Goal: Task Accomplishment & Management: Manage account settings

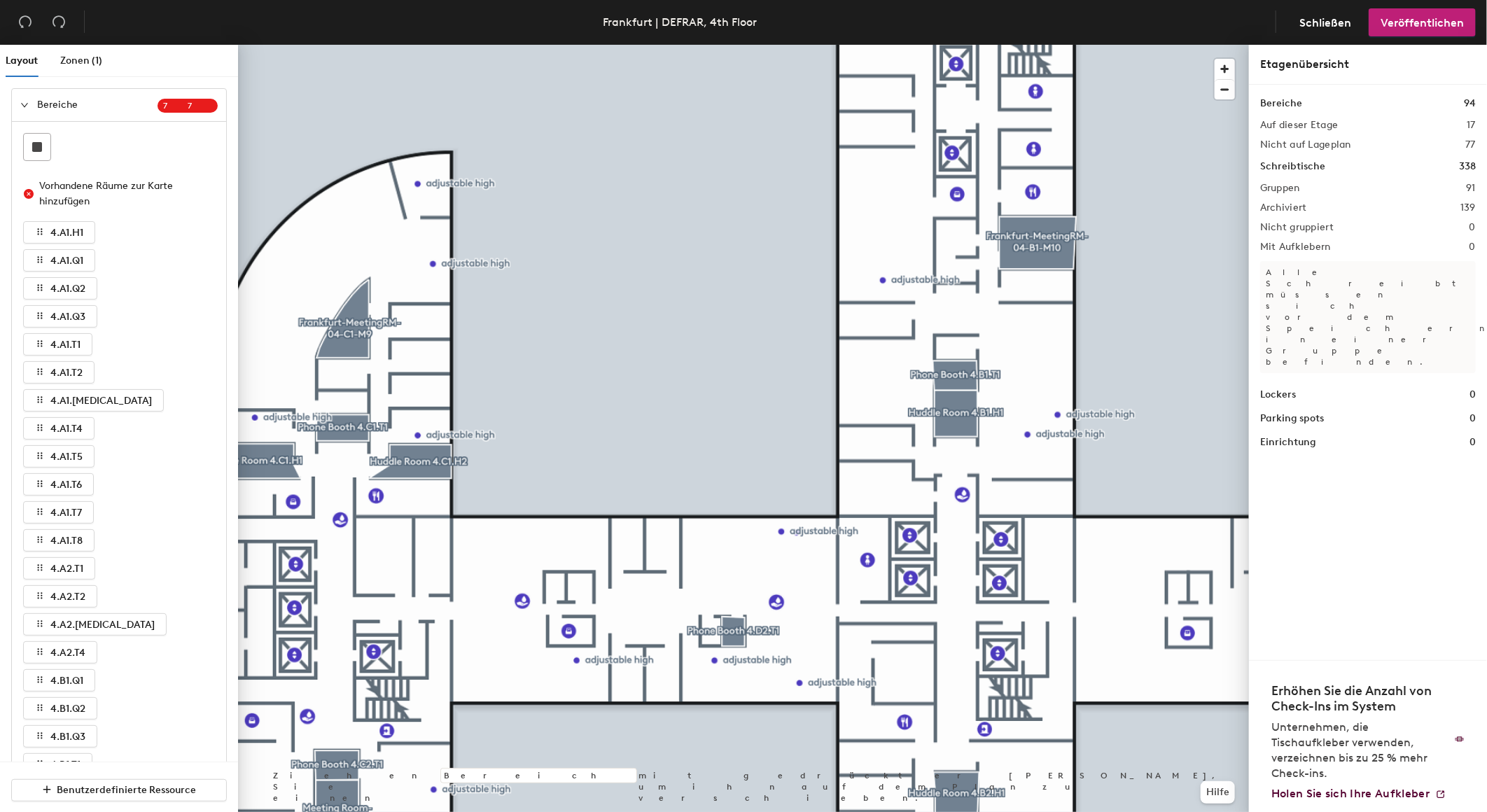
click at [19, 107] on div "Bereiche 7 7" at bounding box center [119, 105] width 214 height 33
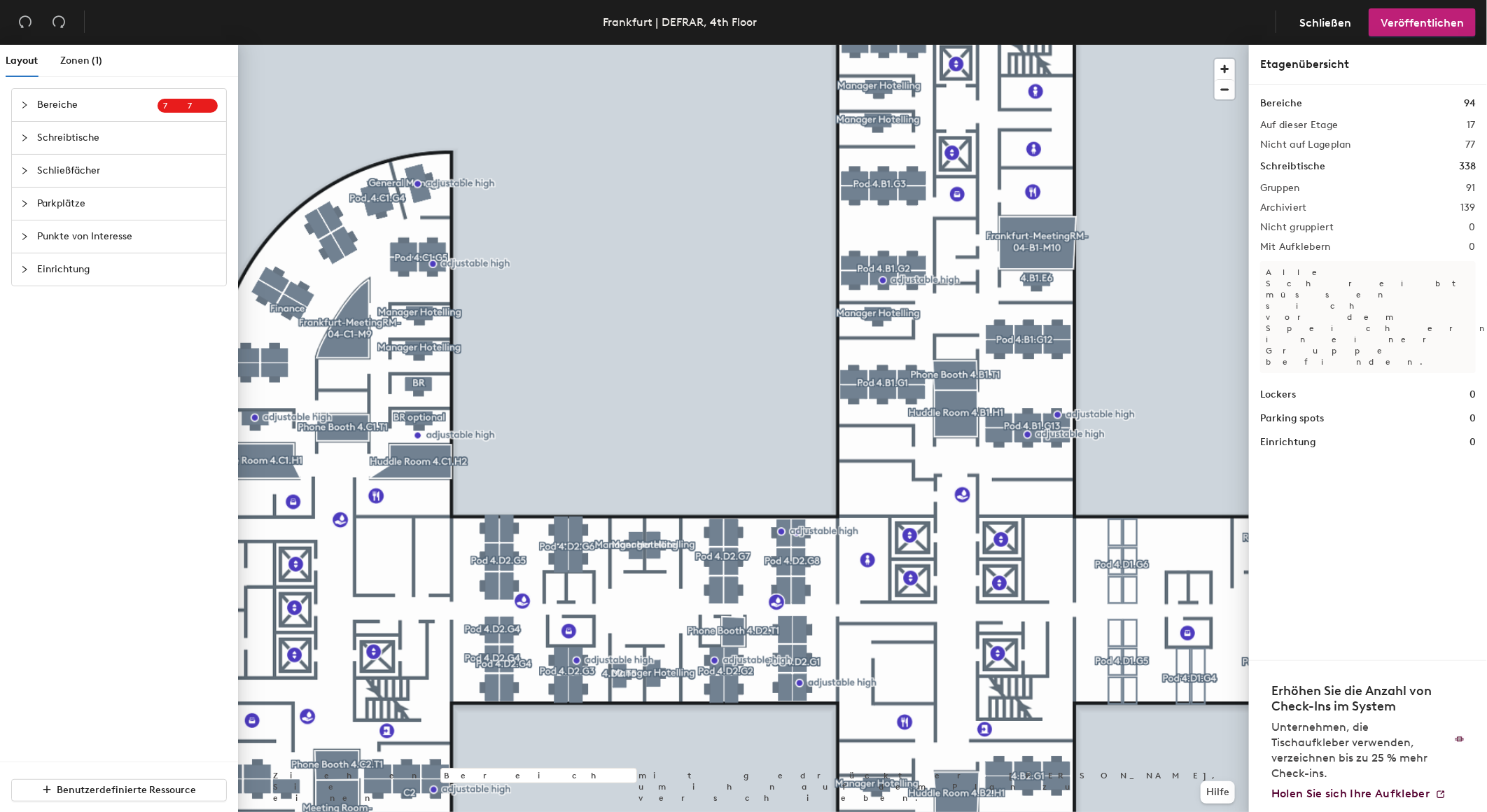
click at [422, 45] on div at bounding box center [744, 45] width 1011 height 0
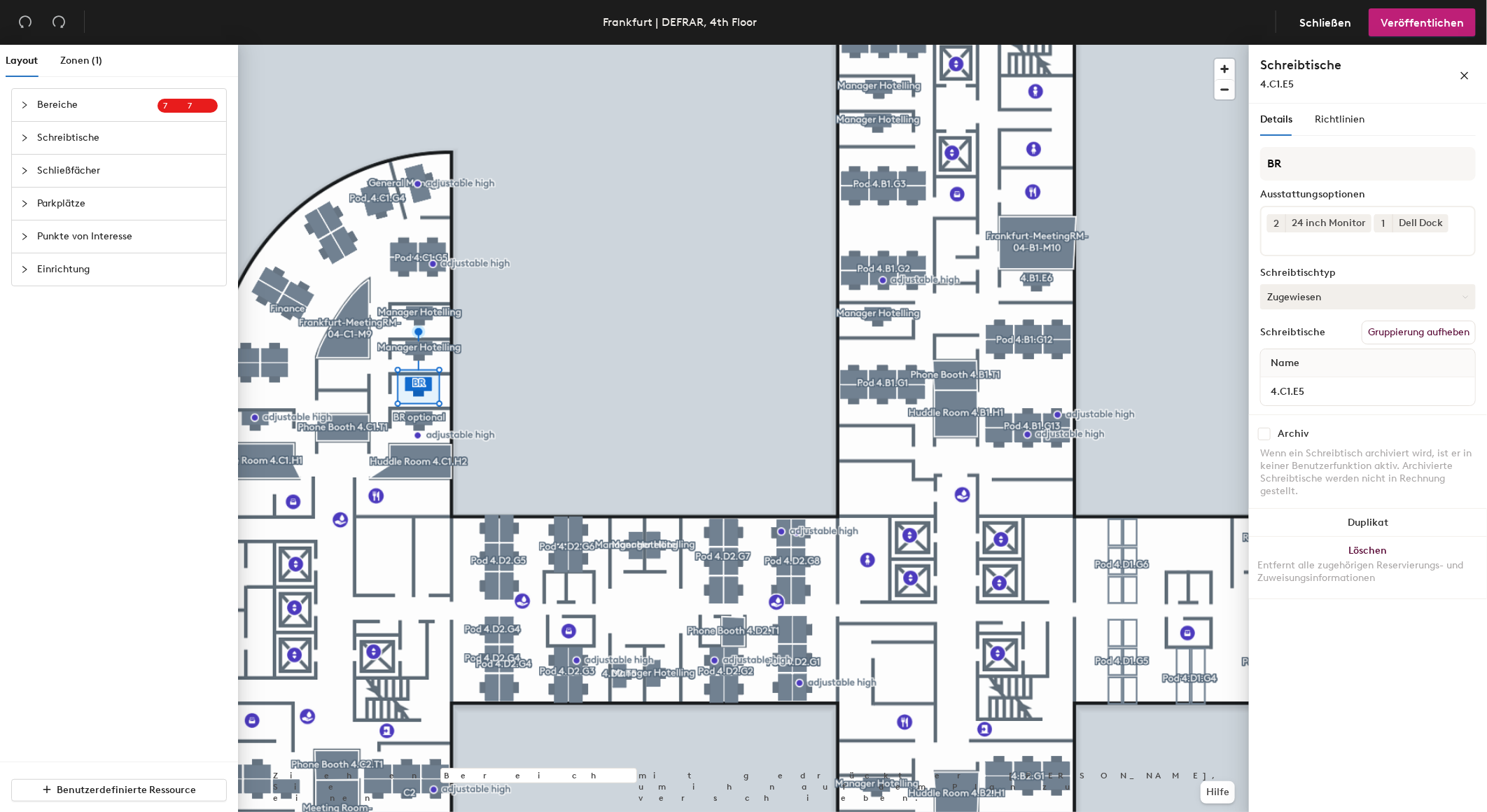
click at [1382, 291] on button "Zugewiesen" at bounding box center [1367, 297] width 215 height 25
click at [1327, 374] on div "Temporär reservierbar" at bounding box center [1331, 382] width 140 height 21
click at [1463, 30] on button "Veröffentlichen" at bounding box center [1422, 22] width 107 height 28
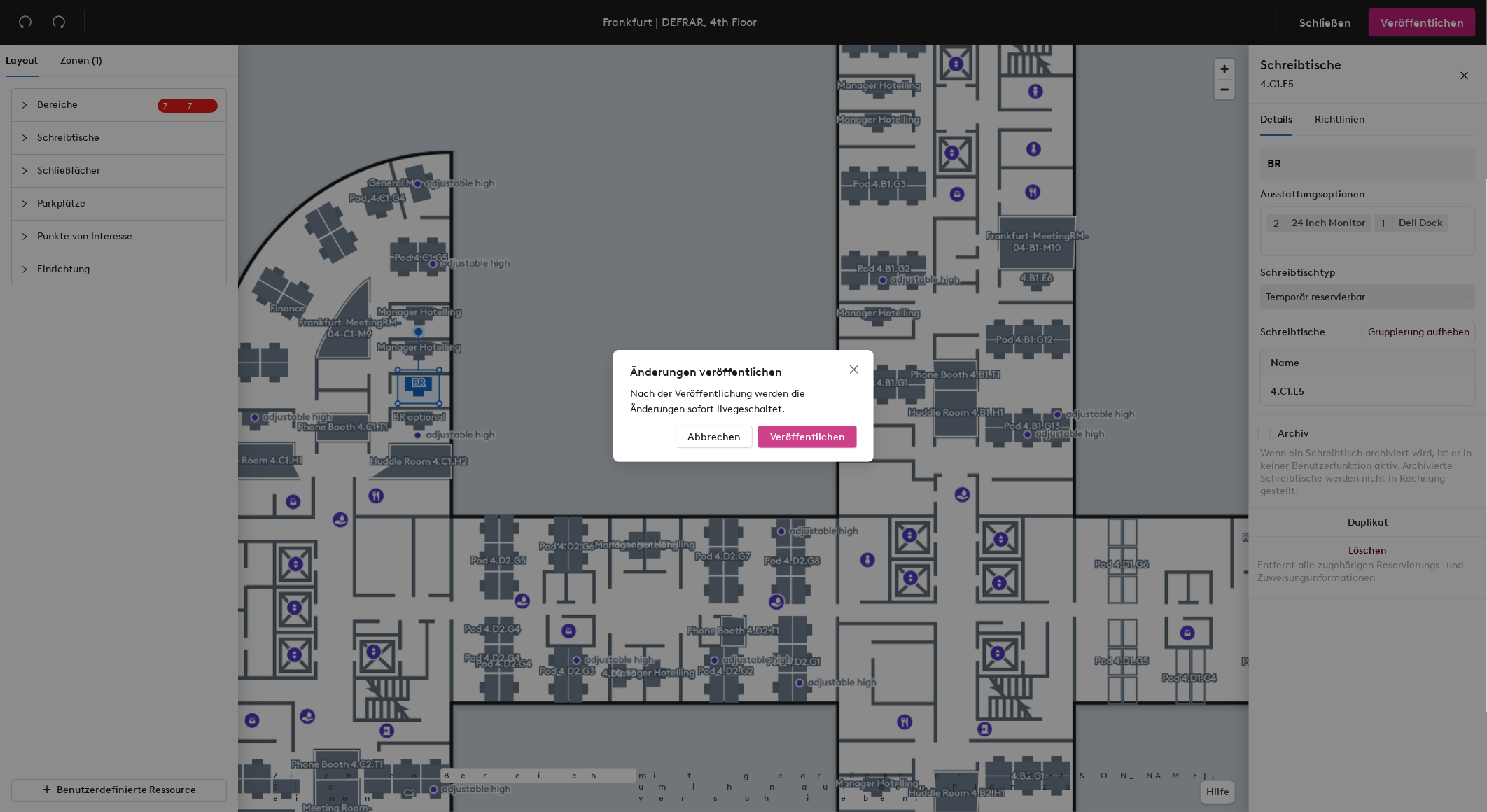
click at [842, 438] on span "Veröffentlichen" at bounding box center [807, 437] width 75 height 11
